Goal: Information Seeking & Learning: Learn about a topic

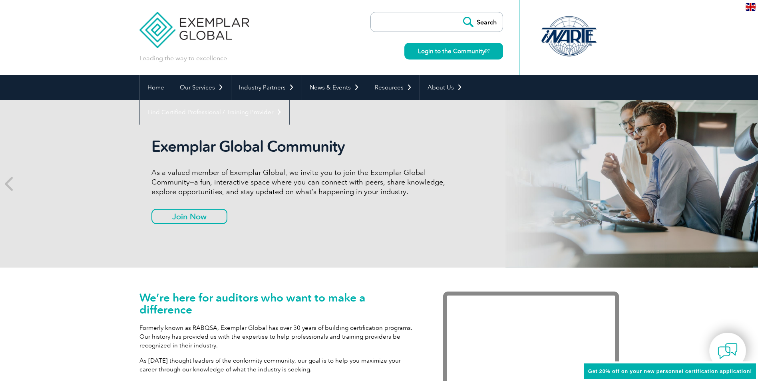
click at [402, 23] on input "search" at bounding box center [417, 21] width 84 height 19
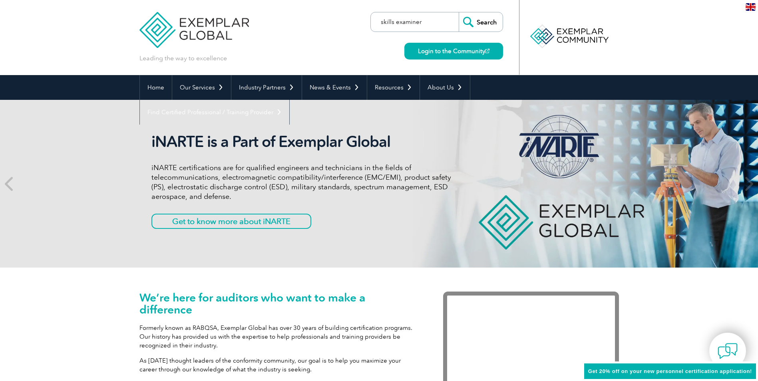
type input "skills examiner"
click at [459, 12] on input "Search" at bounding box center [481, 21] width 44 height 19
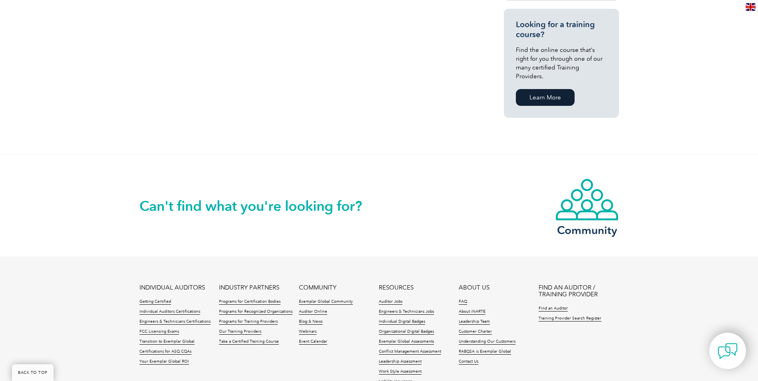
scroll to position [645, 0]
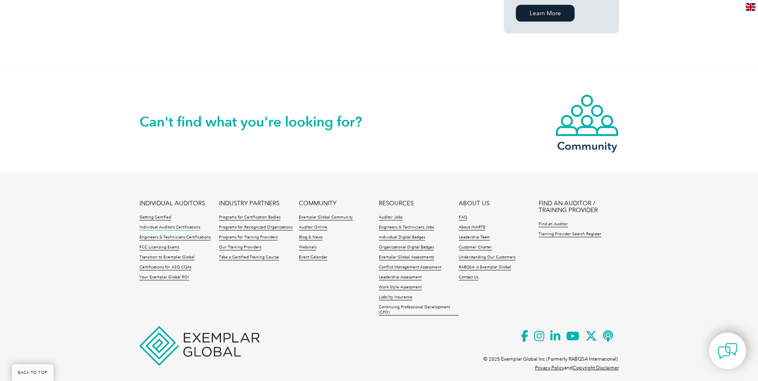
click at [175, 225] on link "Individual Auditors Certifications" at bounding box center [169, 228] width 61 height 6
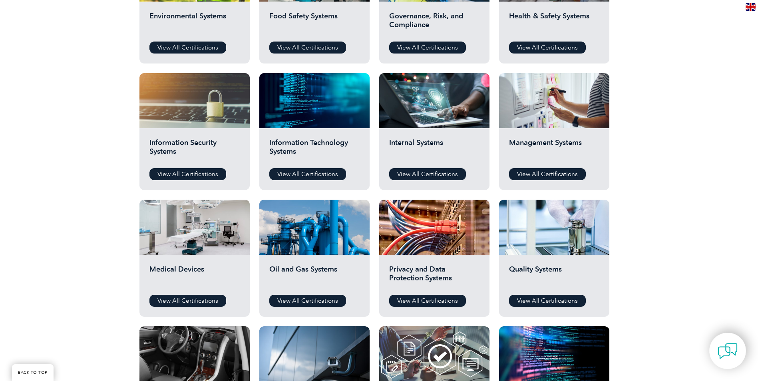
scroll to position [360, 0]
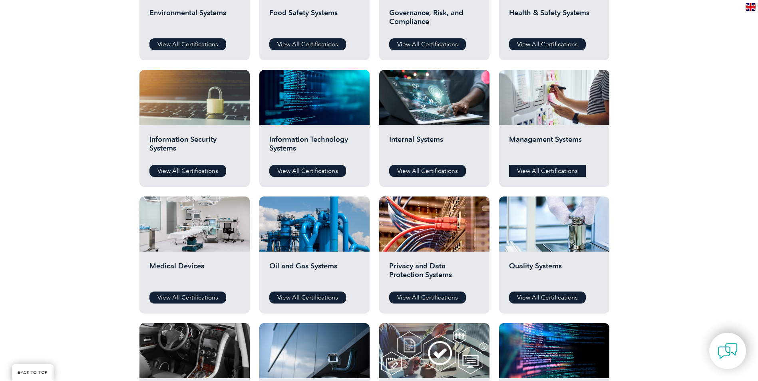
click at [542, 172] on link "View All Certifications" at bounding box center [547, 171] width 77 height 12
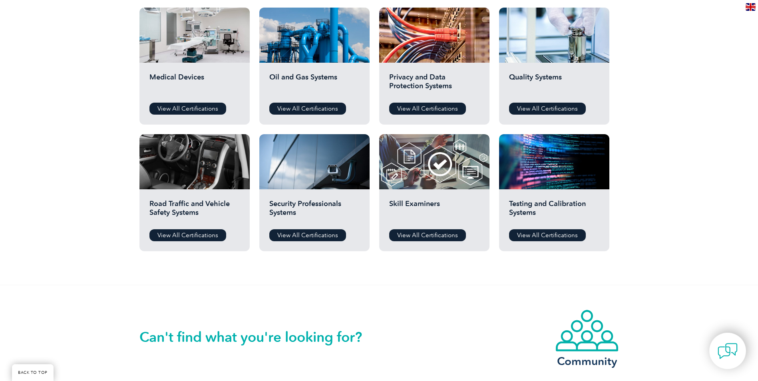
scroll to position [559, 0]
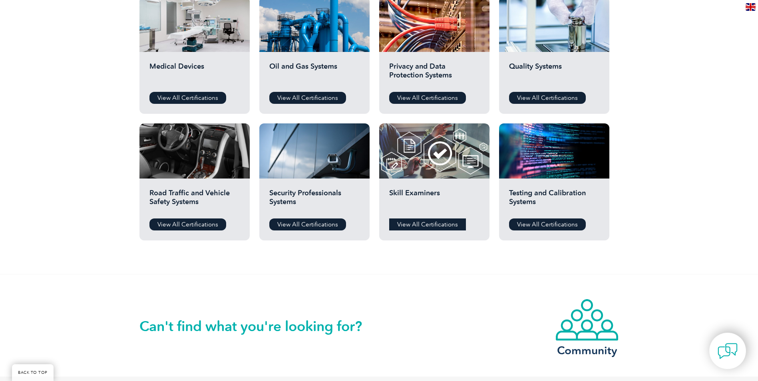
click at [422, 228] on link "View All Certifications" at bounding box center [427, 225] width 77 height 12
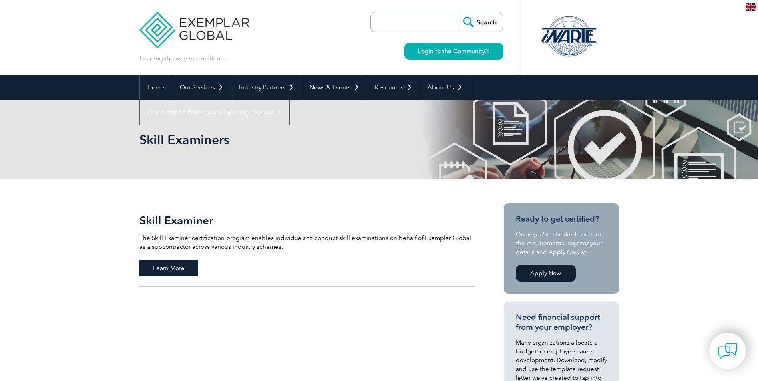
click at [180, 265] on span "Learn More" at bounding box center [168, 268] width 59 height 17
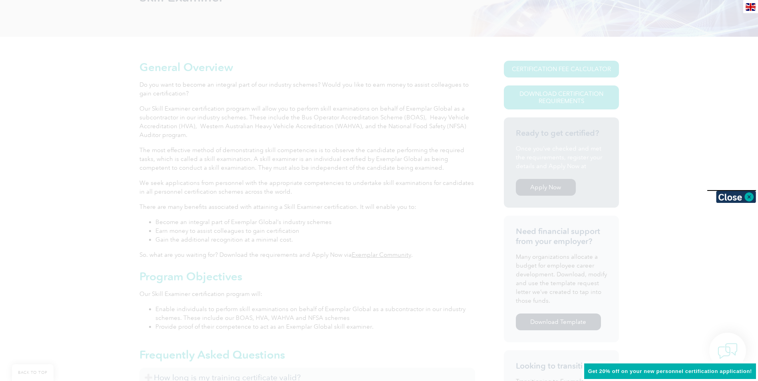
scroll to position [140, 0]
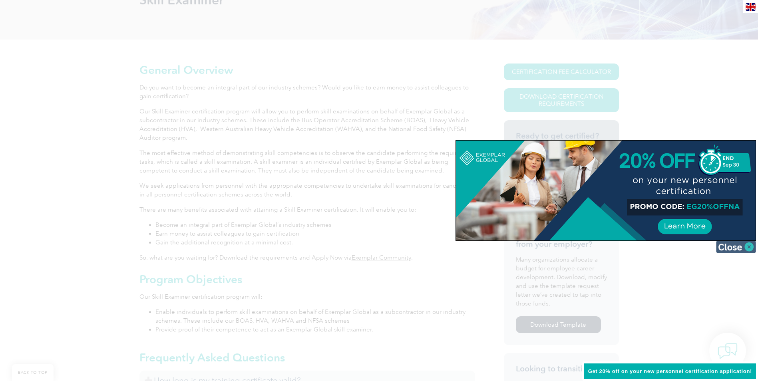
click at [746, 247] on img at bounding box center [736, 247] width 40 height 12
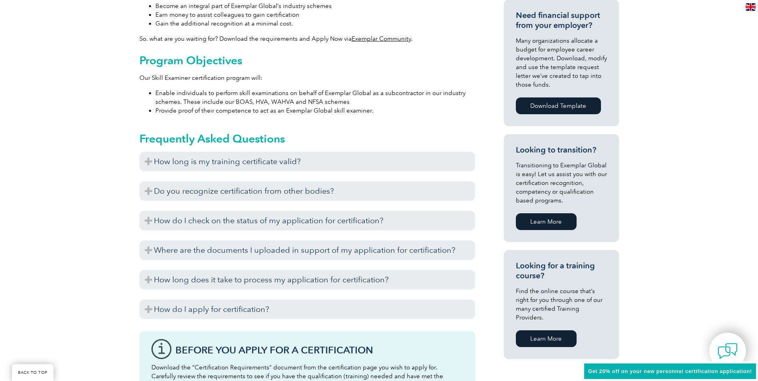
scroll to position [360, 0]
